Goal: Information Seeking & Learning: Find specific fact

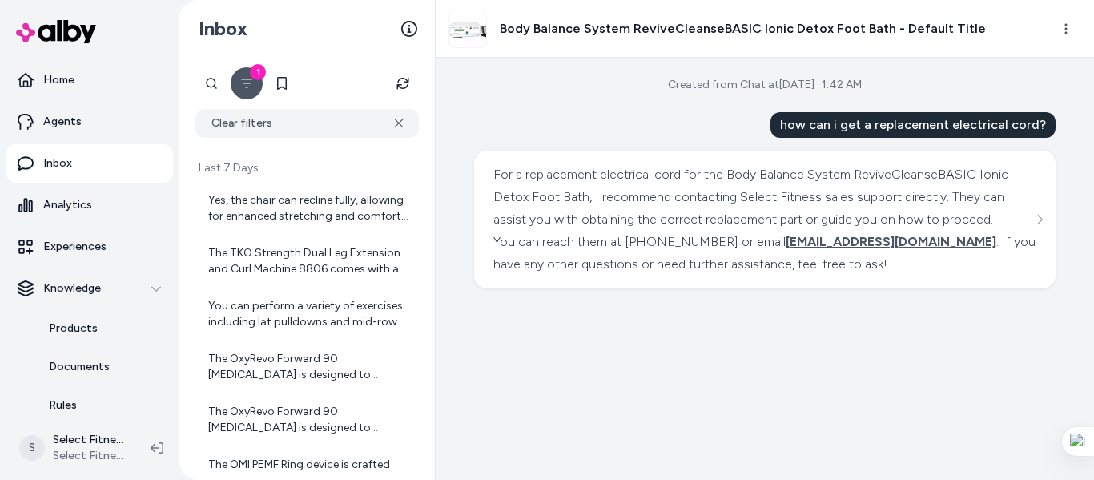
scroll to position [3107, 0]
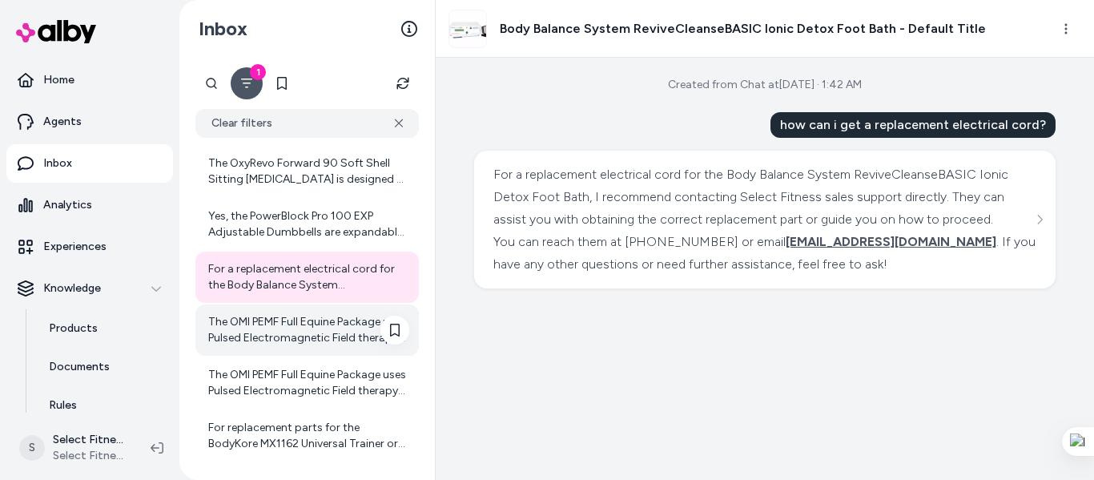
click at [329, 320] on div "The OMI PEMF Full Equine Package uses Pulsed Electromagnetic Field therapy for …" at bounding box center [308, 330] width 201 height 32
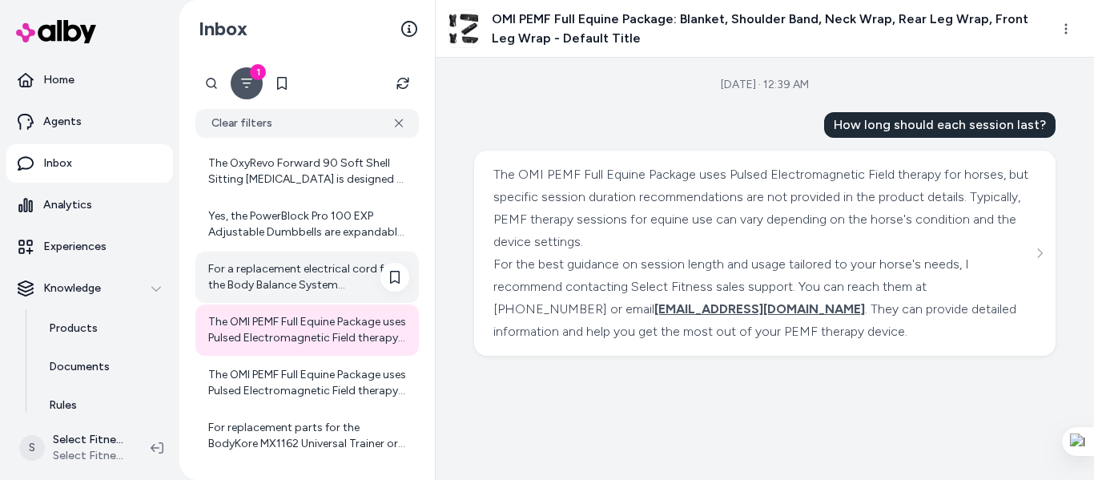
click at [299, 268] on div "For a replacement electrical cord for the Body Balance System ReviveCleanseBASI…" at bounding box center [308, 277] width 201 height 32
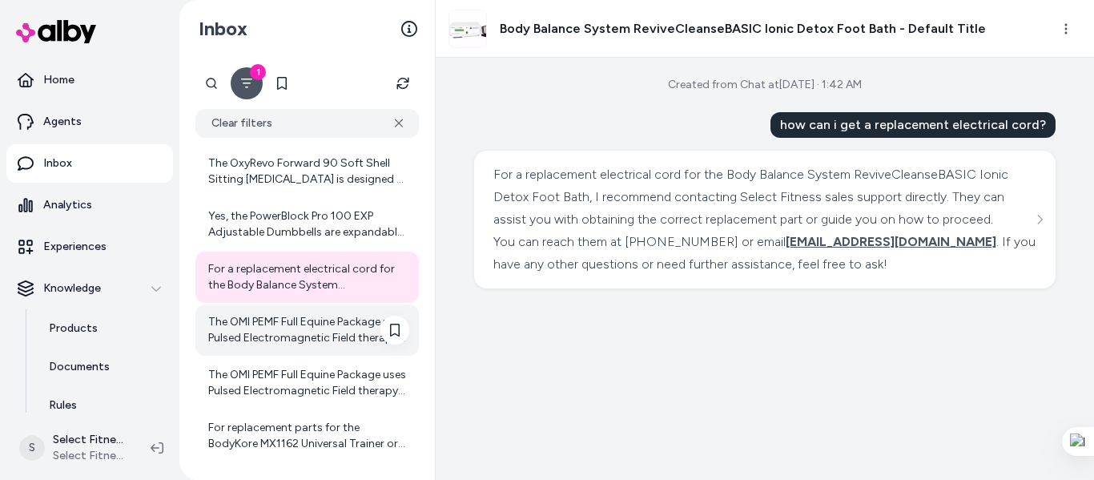
click at [309, 321] on div "The OMI PEMF Full Equine Package uses Pulsed Electromagnetic Field therapy for …" at bounding box center [308, 330] width 201 height 32
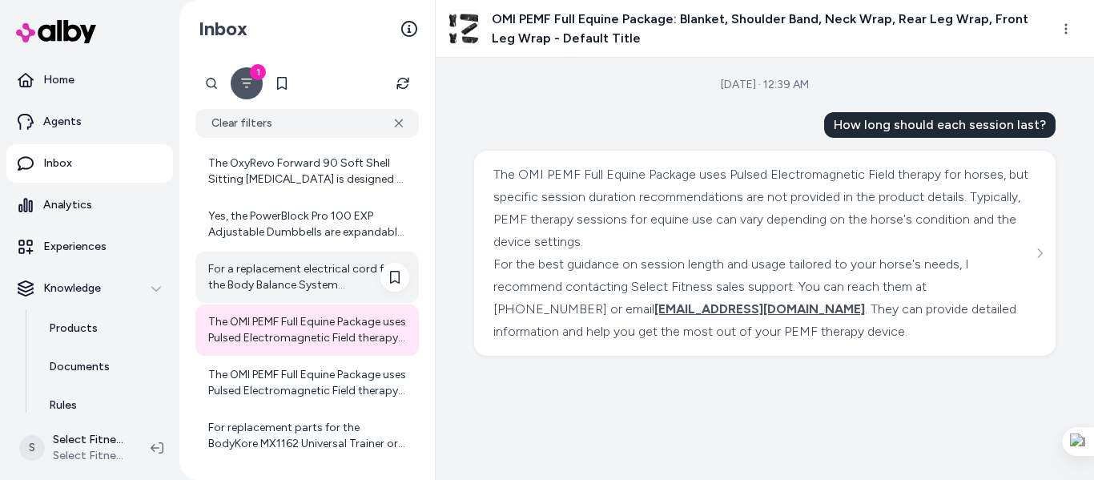
click at [248, 268] on div "For a replacement electrical cord for the Body Balance System ReviveCleanseBASI…" at bounding box center [308, 277] width 201 height 32
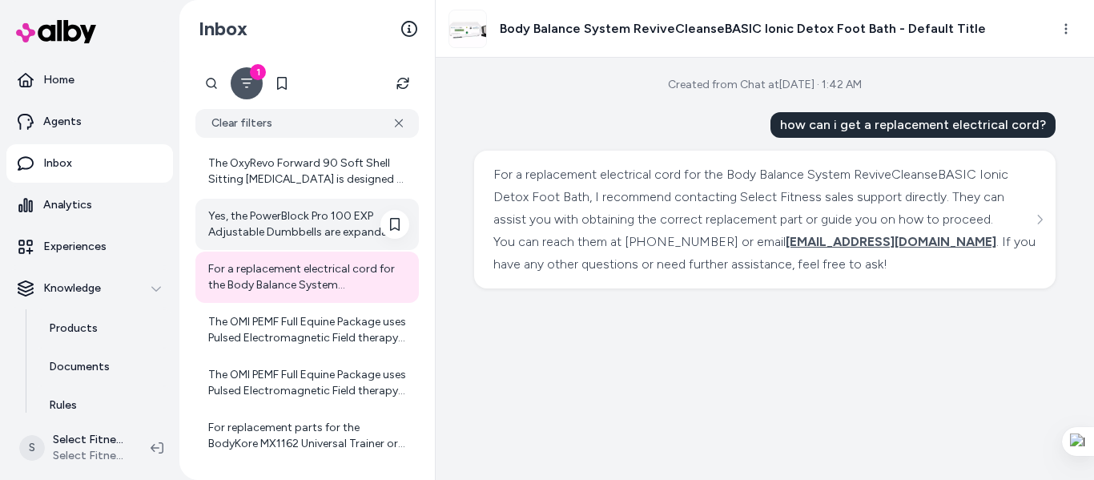
click at [264, 210] on div "Yes, the PowerBlock Pro 100 EXP Adjustable Dumbbells are expandable and allow y…" at bounding box center [308, 224] width 201 height 32
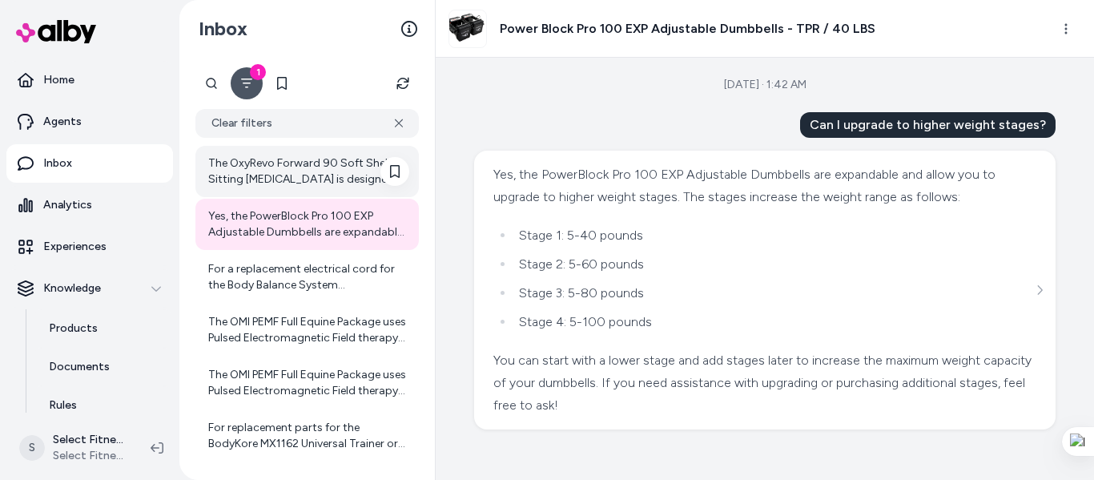
click at [249, 171] on div "The OxyRevo Forward 90 Soft Shell Sitting [MEDICAL_DATA] is designed as a porta…" at bounding box center [308, 171] width 201 height 32
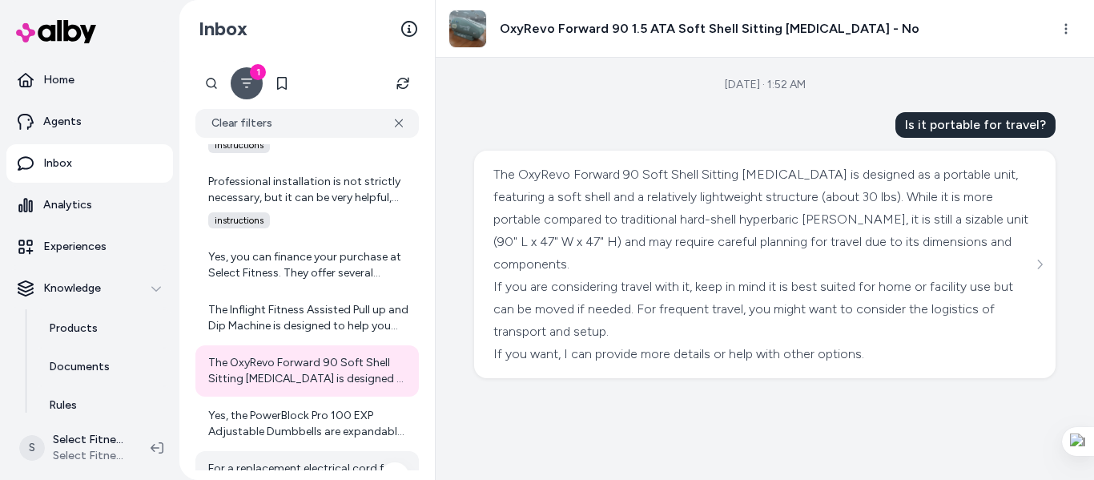
scroll to position [2894, 0]
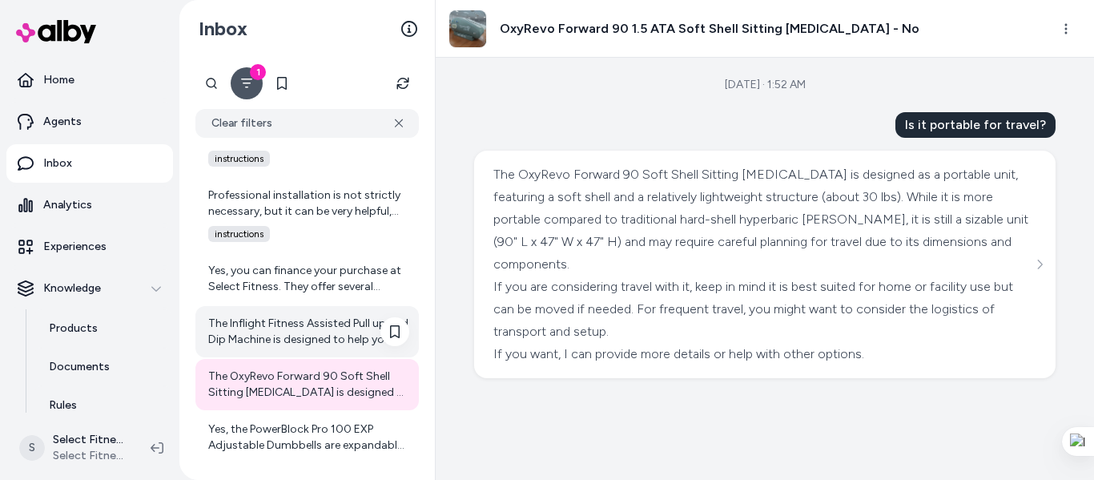
click at [291, 327] on div "The Inflight Fitness Assisted Pull up and Dip Machine is designed to help you p…" at bounding box center [308, 332] width 201 height 32
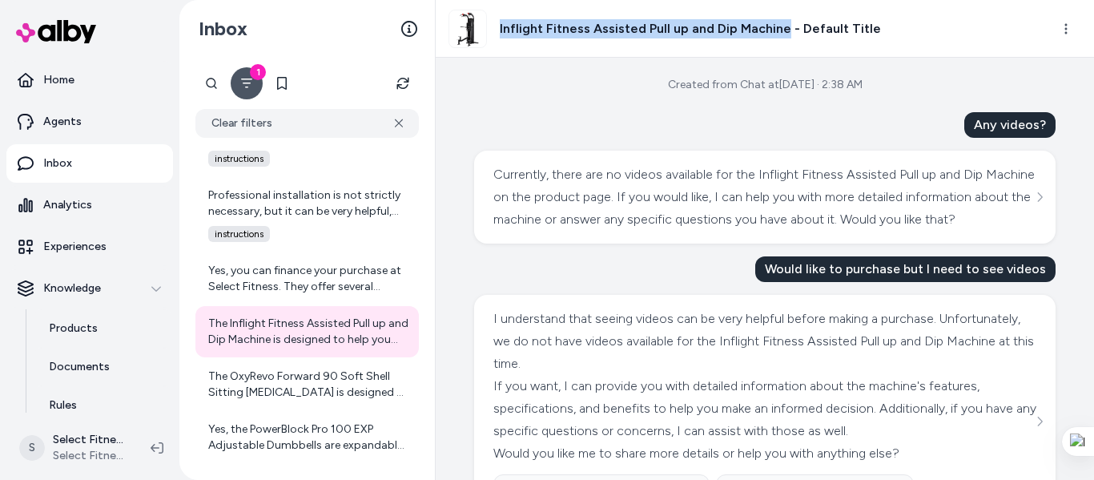
drag, startPoint x: 500, startPoint y: 32, endPoint x: 780, endPoint y: 33, distance: 280.4
click at [780, 33] on h3 "Inflight Fitness Assisted Pull up and Dip Machine - Default Title" at bounding box center [690, 28] width 381 height 19
copy h3 "Inflight Fitness Assisted Pull up and Dip Machine"
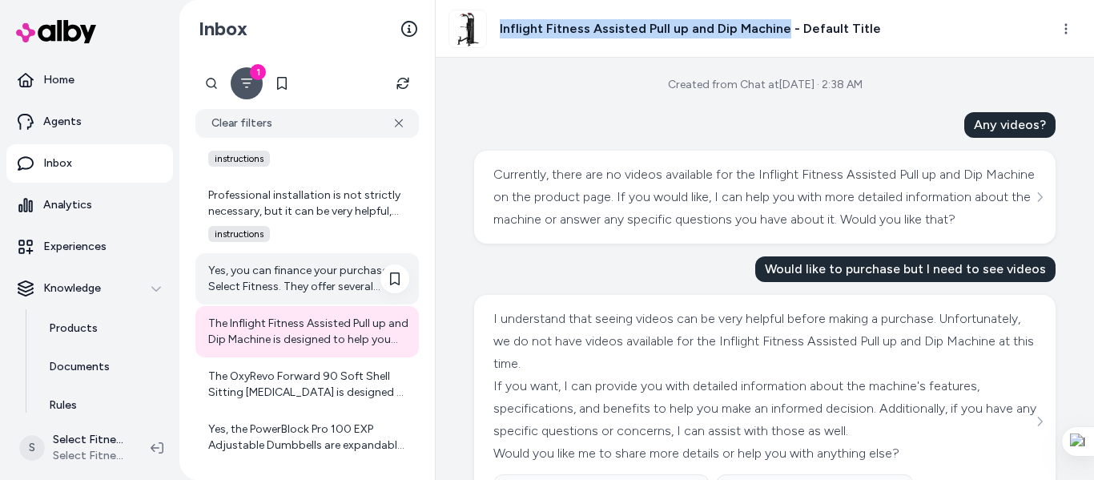
click at [303, 267] on div "Yes, you can finance your purchase at Select Fitness. They offer several financ…" at bounding box center [308, 279] width 201 height 32
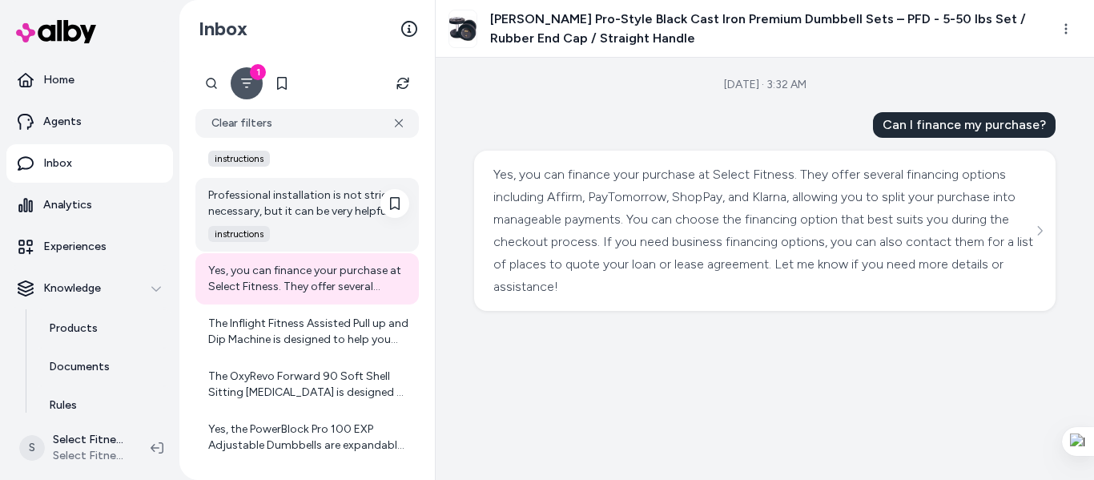
click at [289, 212] on div "Professional installation is not strictly necessary, but it can be very helpful…" at bounding box center [308, 203] width 201 height 32
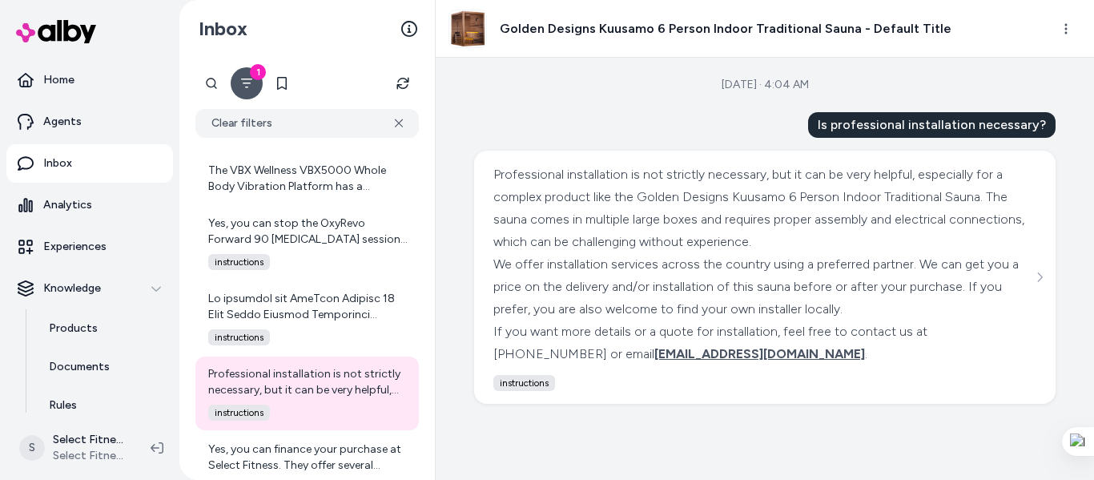
scroll to position [2704, 0]
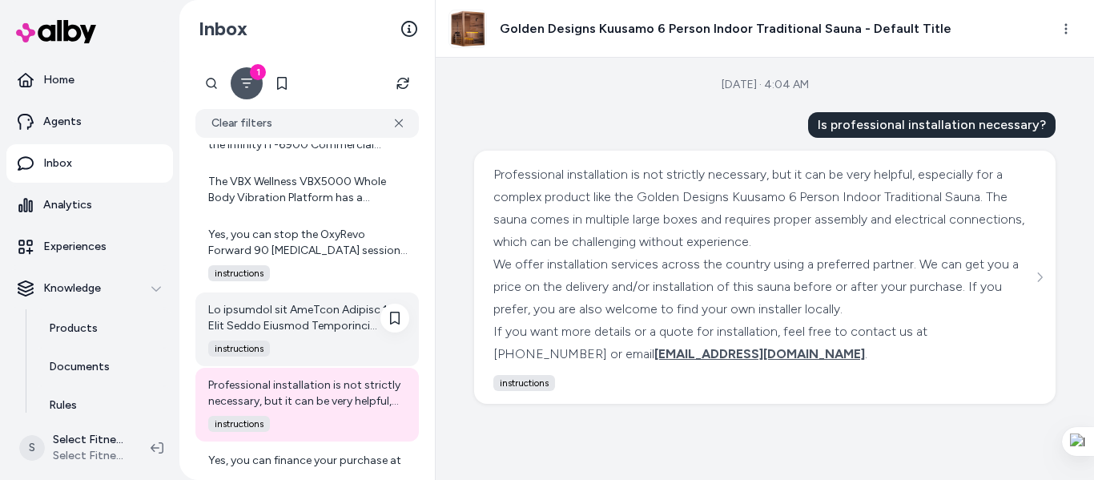
click at [332, 328] on div at bounding box center [308, 318] width 201 height 32
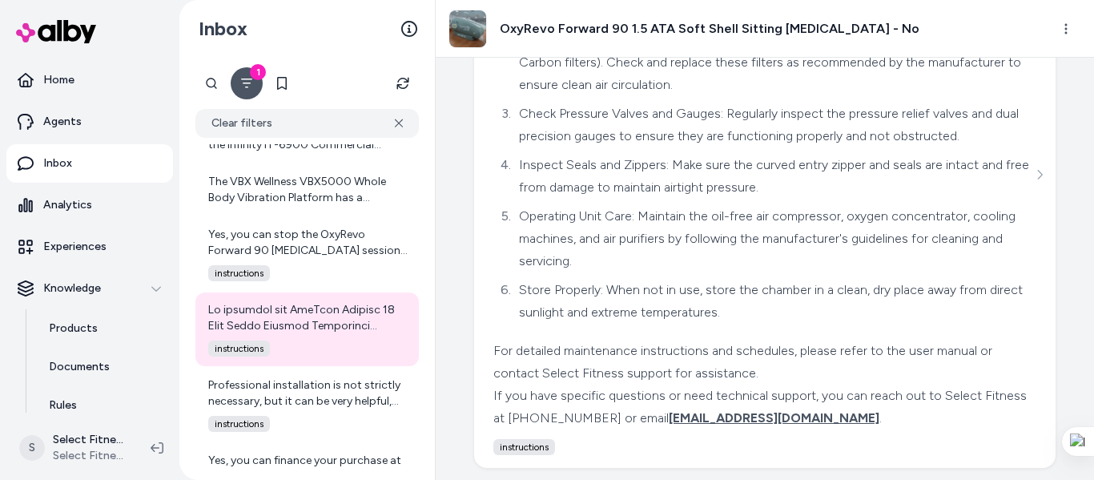
scroll to position [276, 0]
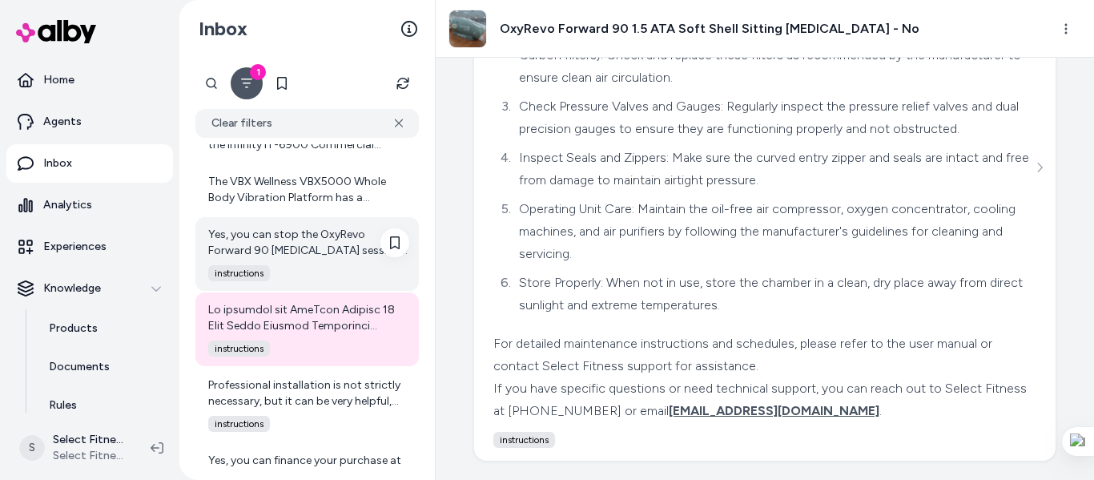
click at [289, 248] on div "Yes, you can stop the OxyRevo Forward 90 [MEDICAL_DATA] session at 30 minutes o…" at bounding box center [308, 243] width 201 height 32
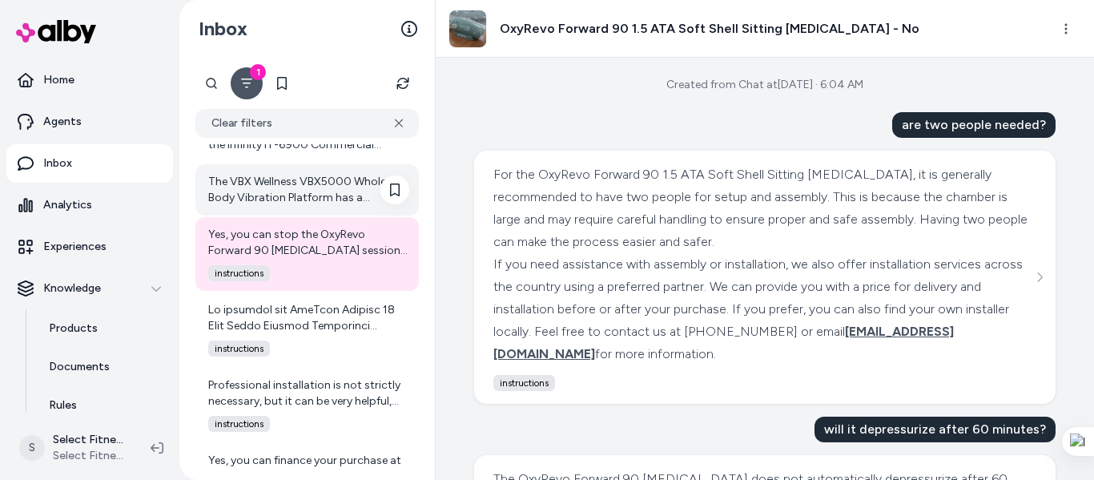
click at [288, 175] on div "The VBX Wellness VBX5000 Whole Body Vibration Platform has a maximum weight cap…" at bounding box center [308, 190] width 201 height 32
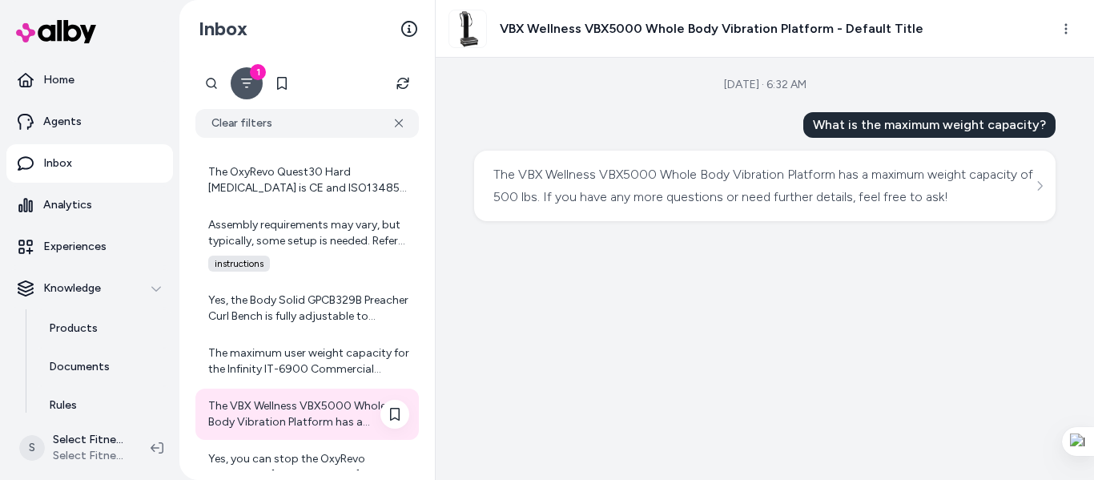
scroll to position [2478, 0]
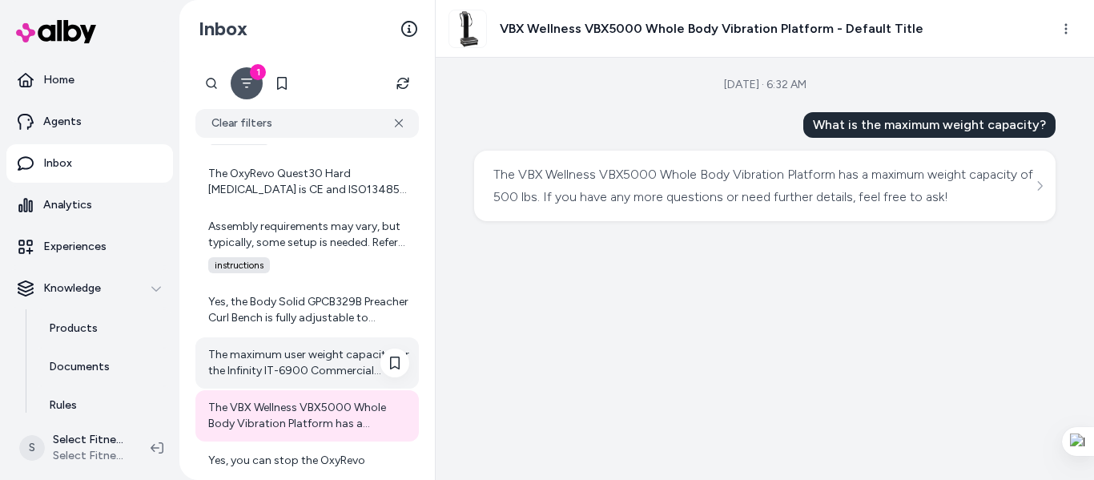
click at [294, 360] on div "The maximum user weight capacity for the Infinity IT-6900 Commercial Vending Ma…" at bounding box center [308, 363] width 201 height 32
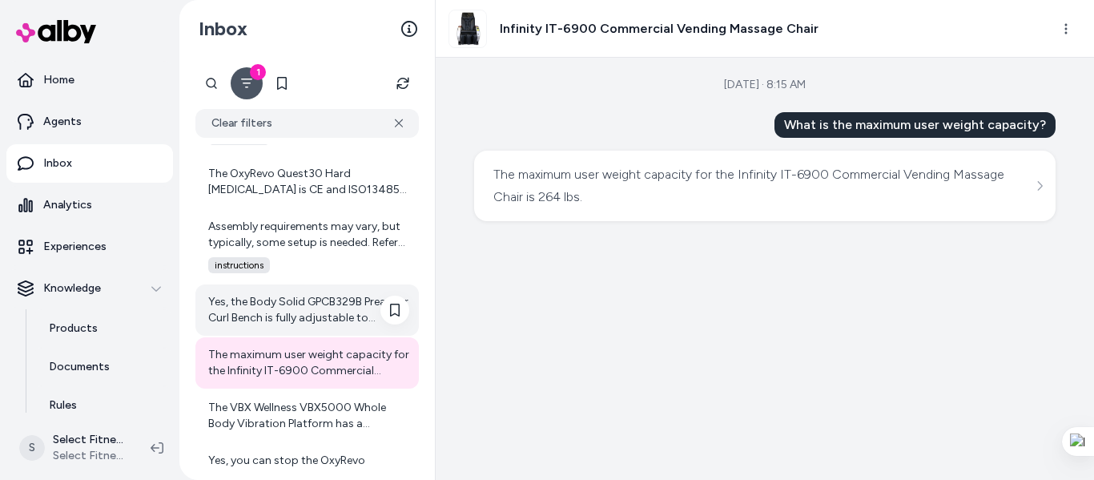
click at [317, 292] on div "Yes, the Body Solid GPCB329B Preacher Curl Bench is fully adjustable to accommo…" at bounding box center [307, 309] width 224 height 51
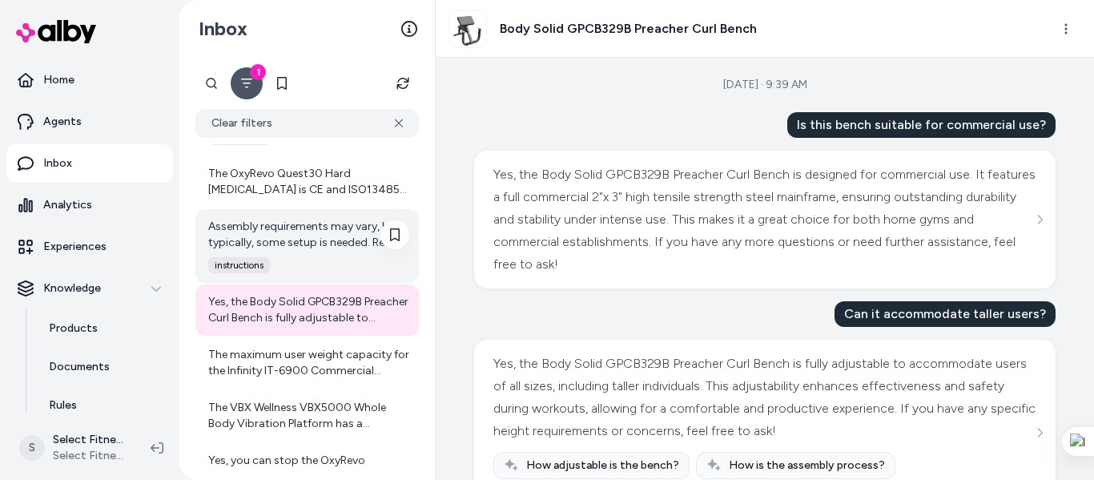
click at [317, 232] on div "Assembly requirements may vary, but typically, some setup is needed. Refer to t…" at bounding box center [308, 235] width 201 height 32
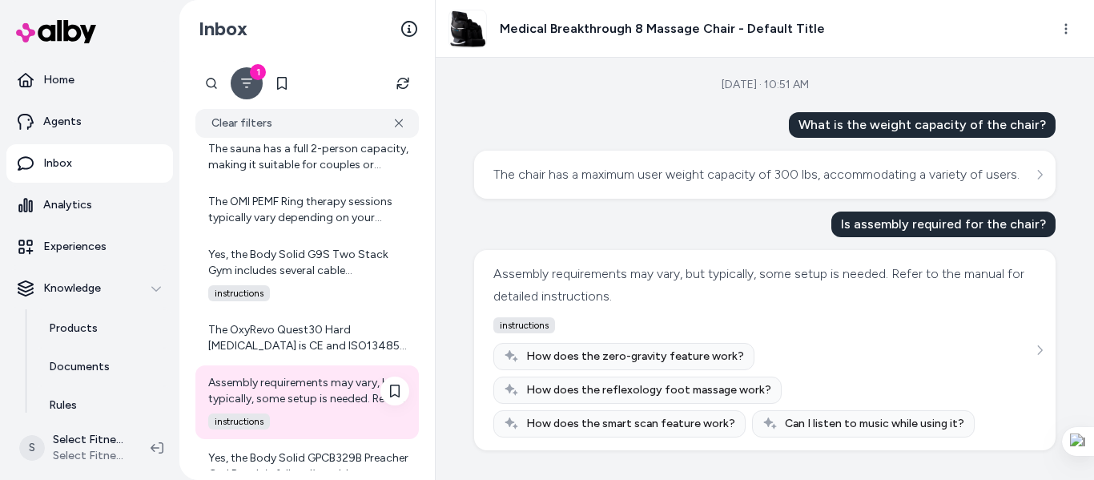
scroll to position [2321, 0]
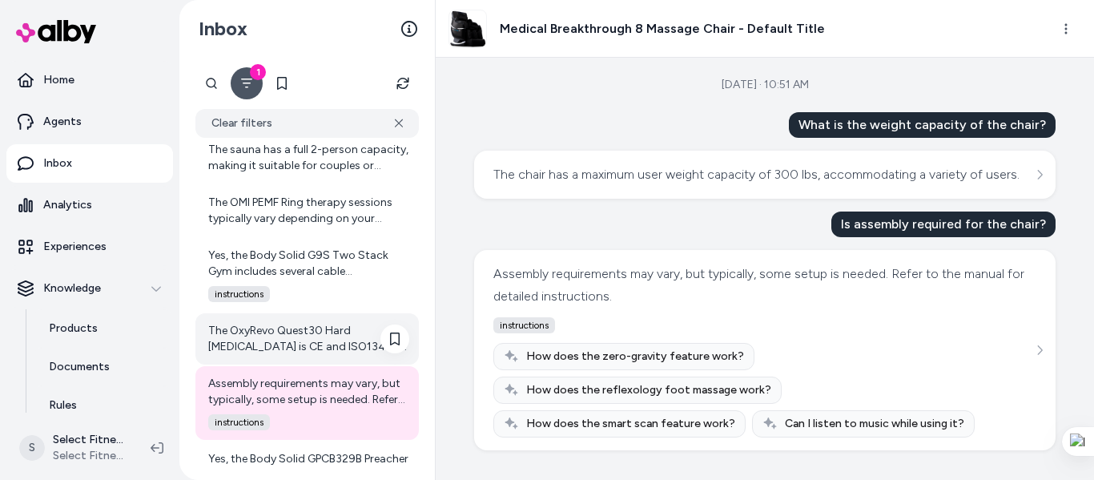
click at [303, 342] on div "The OxyRevo Quest30 Hard [MEDICAL_DATA] is CE and ISO13485 safety standards cer…" at bounding box center [308, 339] width 201 height 32
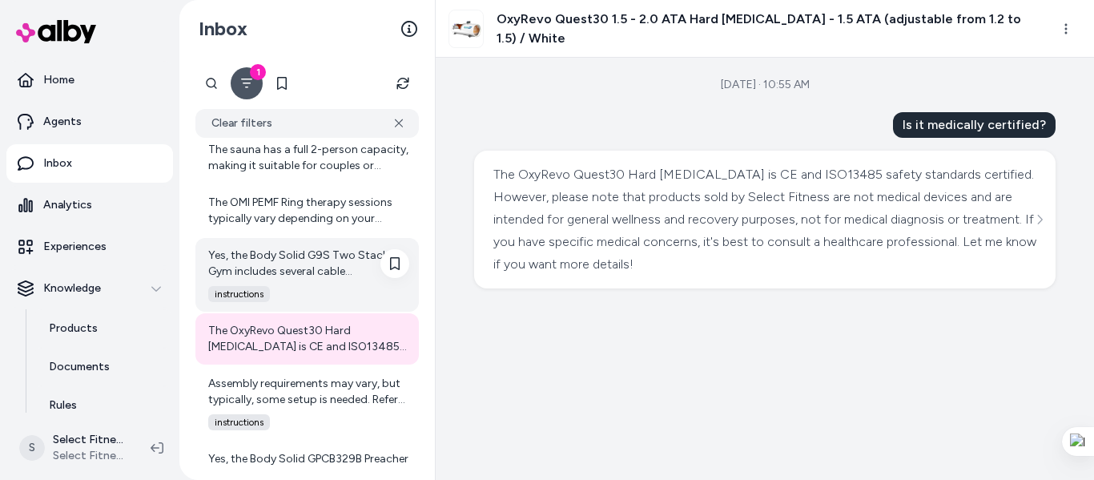
click at [301, 277] on div "Yes, the Body Solid G9S Two Stack Gym includes several cable attachments and ac…" at bounding box center [308, 264] width 201 height 32
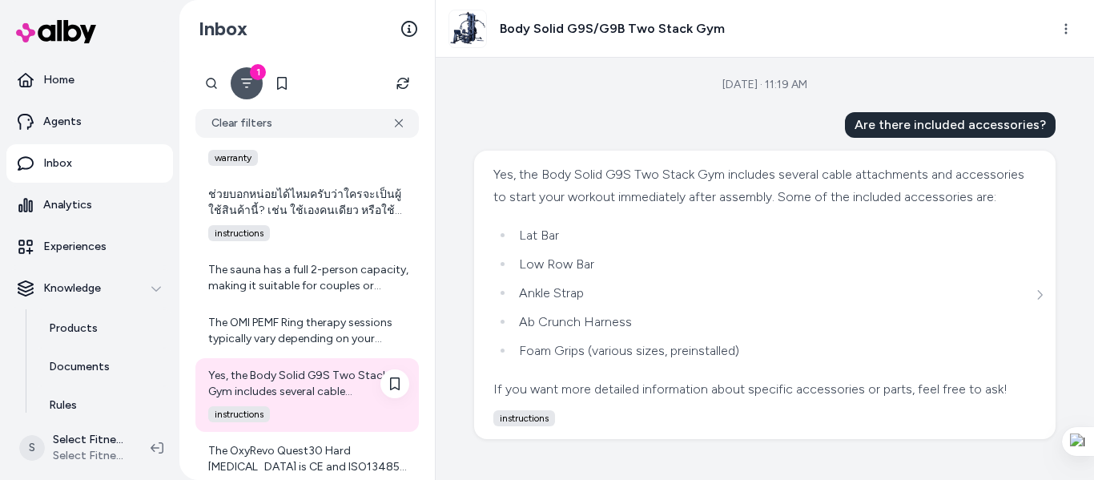
scroll to position [2189, 0]
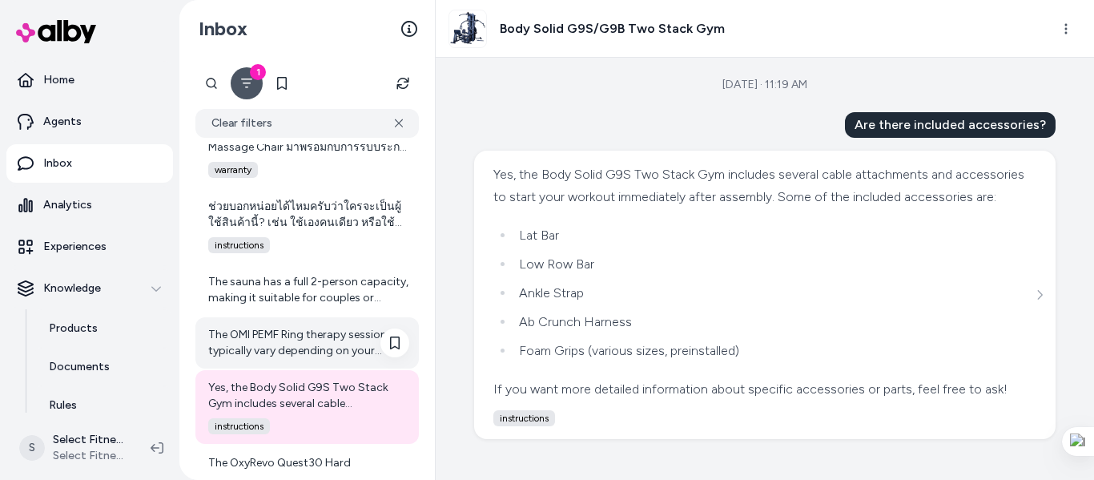
click at [317, 340] on div "The OMI PEMF Ring therapy sessions typically vary depending on your personal ne…" at bounding box center [308, 343] width 201 height 32
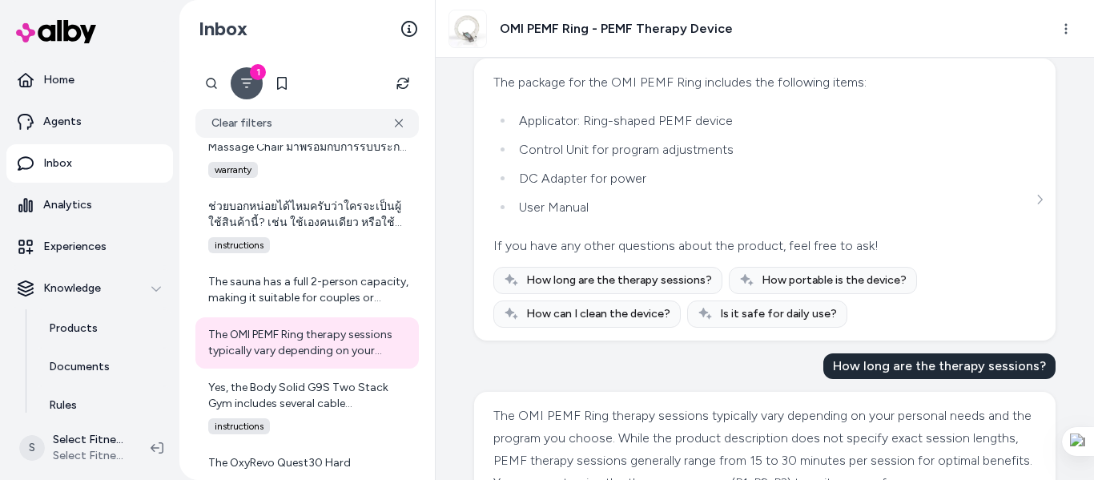
scroll to position [365, 0]
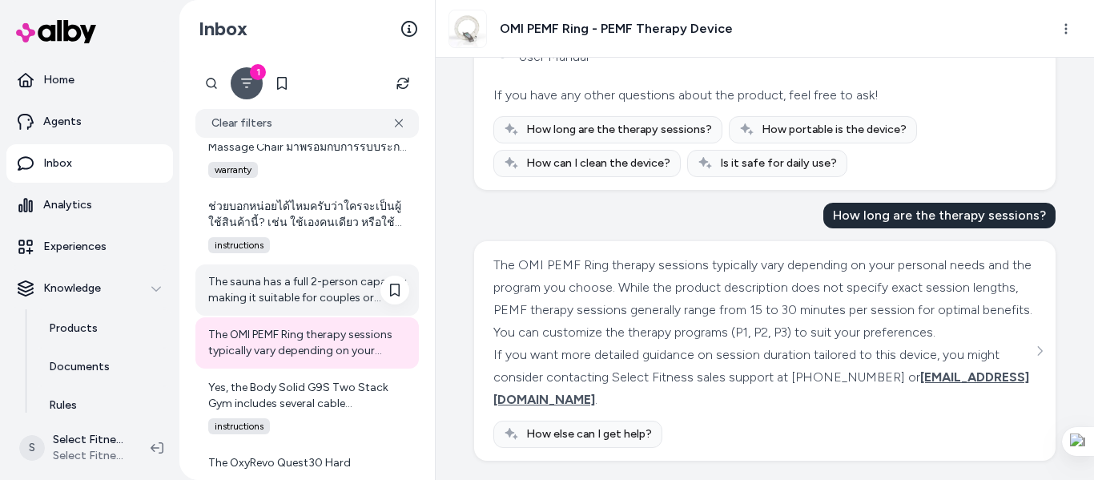
click at [335, 290] on div "The sauna has a full 2-person capacity, making it suitable for couples or frien…" at bounding box center [308, 290] width 201 height 32
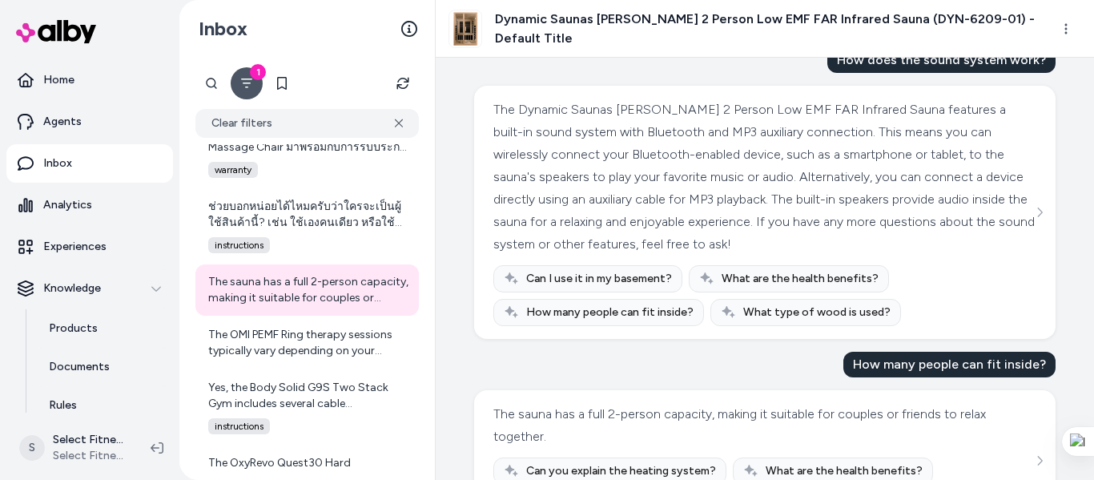
scroll to position [257, 0]
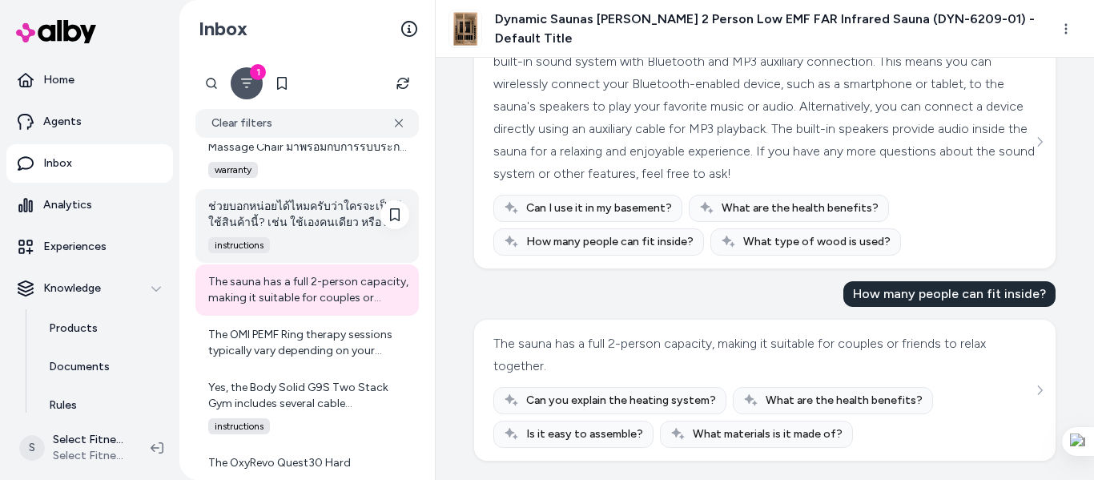
click at [258, 199] on div "ช่วยบอกหน่อยได้ไหมครับว่าใครจะเป็นผู้ใช้สินค้านี้? เช่น ใช้เองคนเดียว หรือใช้ร่…" at bounding box center [308, 215] width 201 height 32
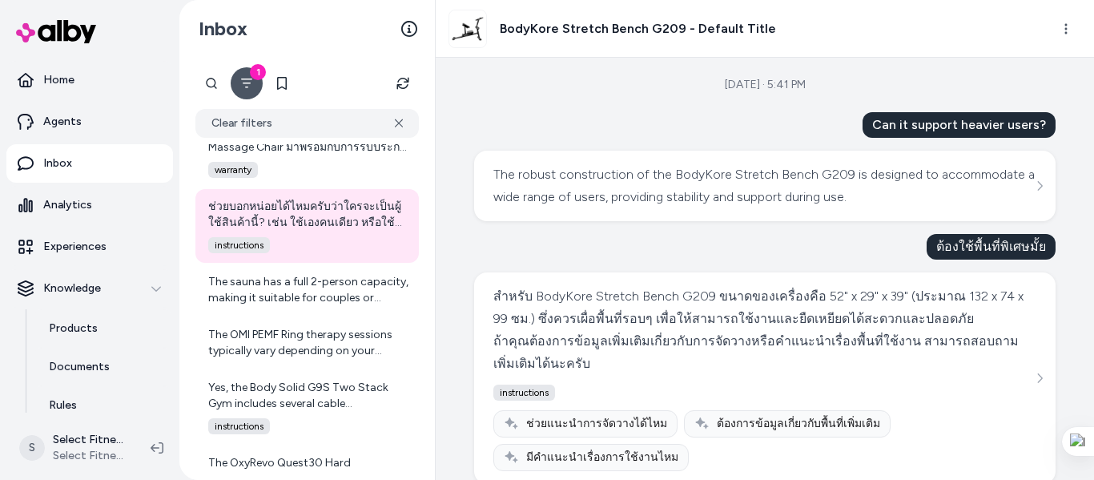
drag, startPoint x: 1094, startPoint y: 98, endPoint x: 1094, endPoint y: 122, distance: 24.0
click at [1094, 122] on div at bounding box center [1094, 240] width 1 height 480
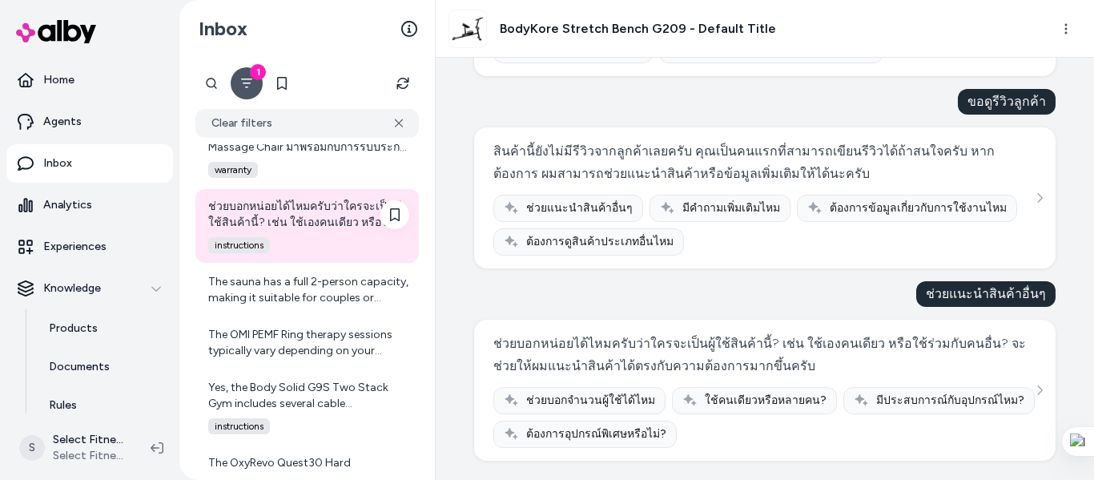
scroll to position [1975, 0]
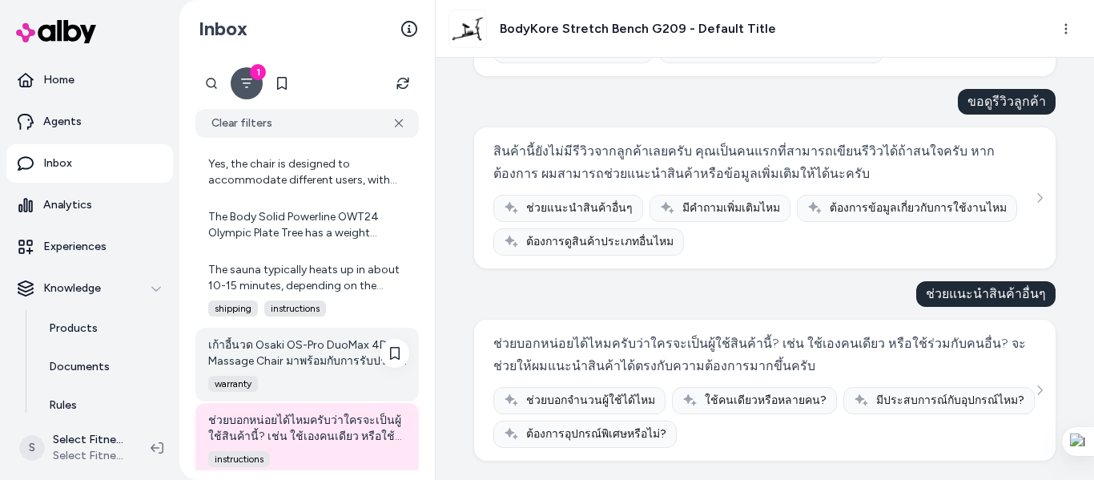
click at [276, 354] on div "เก้าอี้นวด Osaki OS-Pro DuoMax 4D Massage Chair มาพร้อมกับการรับประกัน 5 ปี โดย…" at bounding box center [308, 353] width 201 height 32
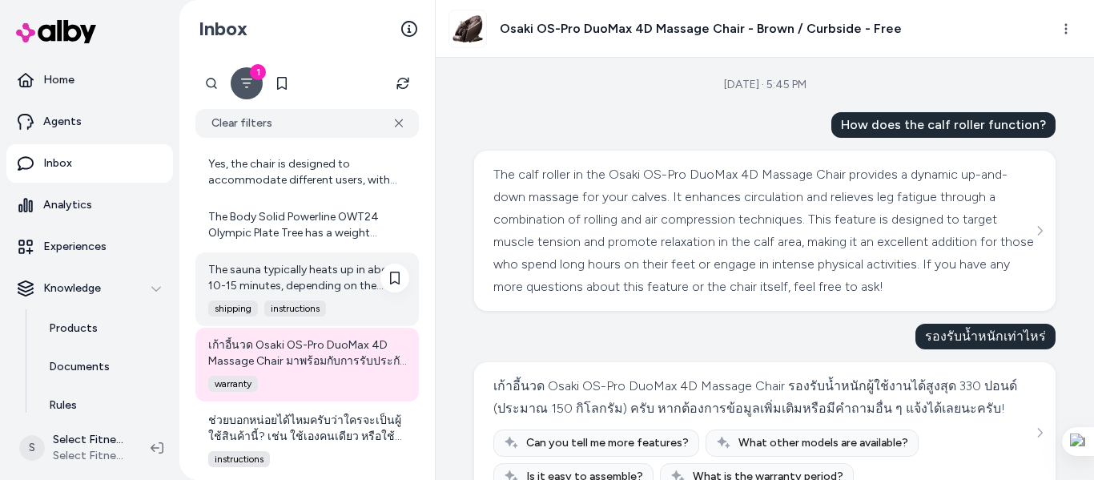
click at [248, 276] on div "The sauna typically heats up in about 10-15 minutes, depending on the number of…" at bounding box center [308, 278] width 201 height 32
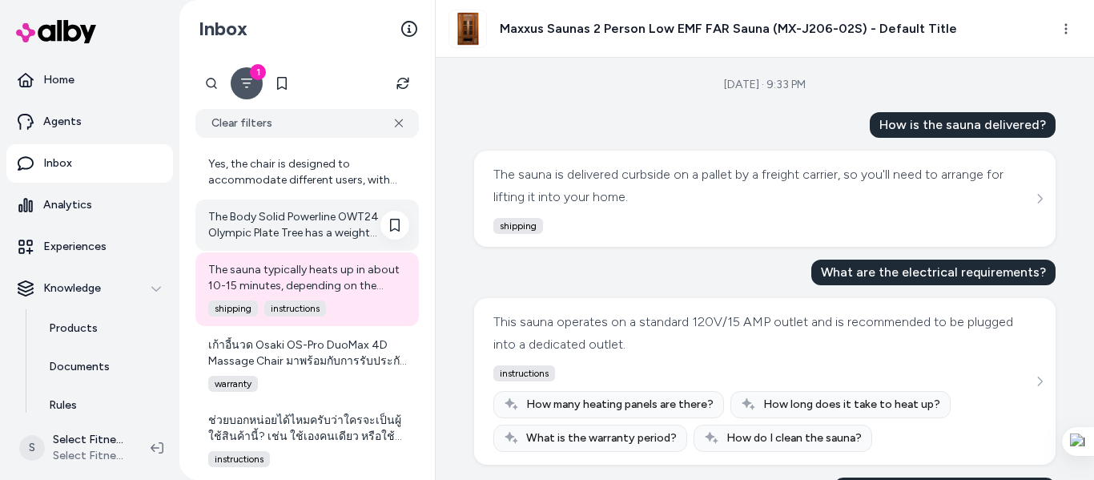
click at [260, 223] on div "The Body Solid Powerline OWT24 Olympic Plate Tree has a weight capacity of 1000…" at bounding box center [308, 225] width 201 height 32
